Goal: Information Seeking & Learning: Learn about a topic

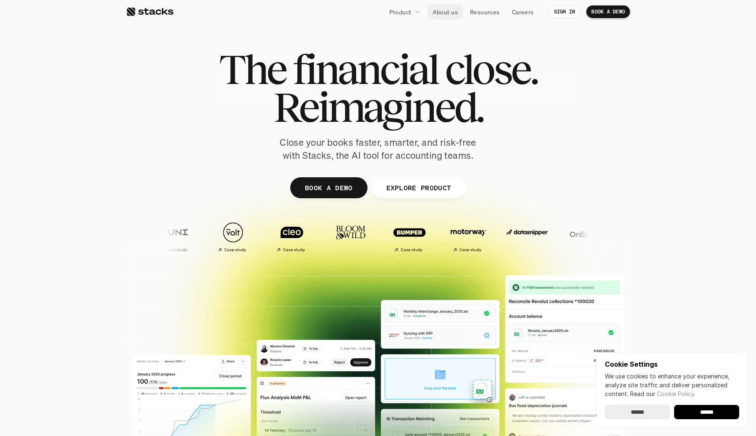
click at [443, 13] on p "About us" at bounding box center [445, 12] width 25 height 9
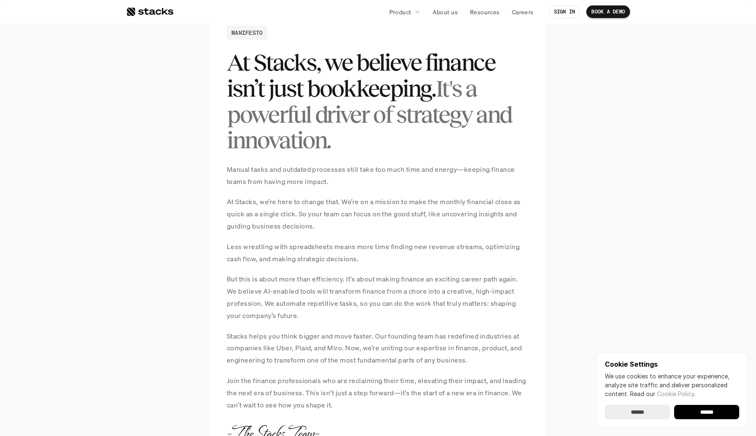
scroll to position [610, 0]
drag, startPoint x: 444, startPoint y: 203, endPoint x: 294, endPoint y: 215, distance: 150.5
click at [294, 215] on p "At Stacks, we’re here to change that. We’re on a mission to make the monthly fi…" at bounding box center [378, 214] width 303 height 36
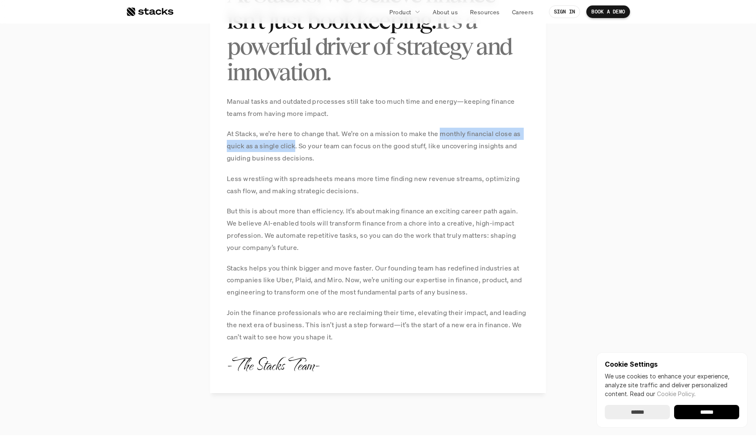
scroll to position [685, 0]
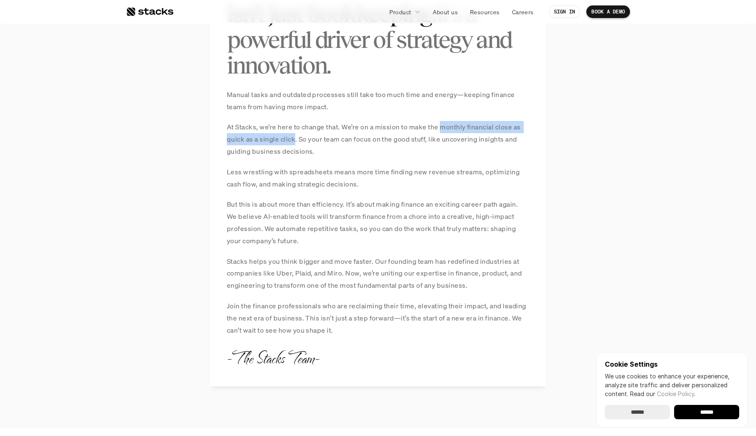
drag, startPoint x: 226, startPoint y: 172, endPoint x: 377, endPoint y: 191, distance: 151.6
click at [377, 191] on div "MANIFESTO At Stacks, we believe finance isn’t just bookkeeping. It's a powerful…" at bounding box center [378, 160] width 336 height 452
